Goal: Find specific page/section: Find specific page/section

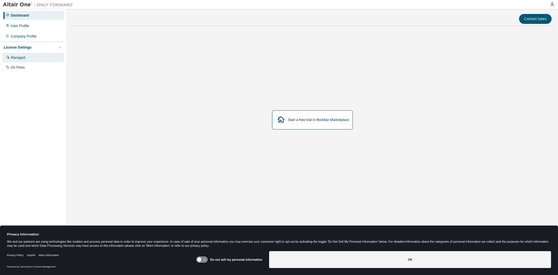
click at [19, 59] on div "Managed" at bounding box center [18, 57] width 15 height 5
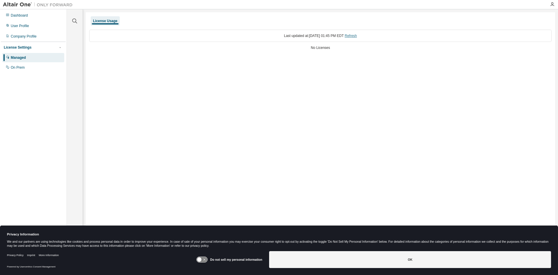
click at [357, 37] on link "Refresh" at bounding box center [351, 36] width 12 height 4
click at [17, 68] on div "On Prem" at bounding box center [18, 67] width 14 height 5
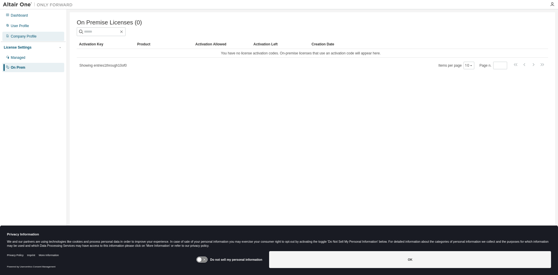
click at [36, 38] on div "Company Profile" at bounding box center [24, 36] width 26 height 5
